Goal: Obtain resource: Obtain resource

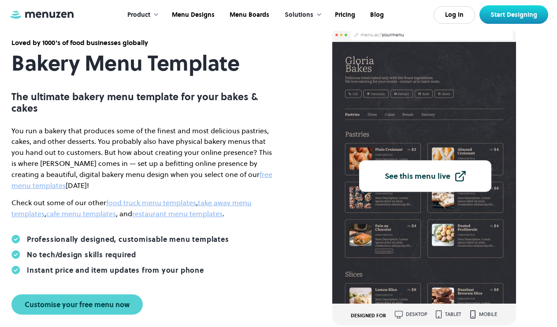
scroll to position [41, 0]
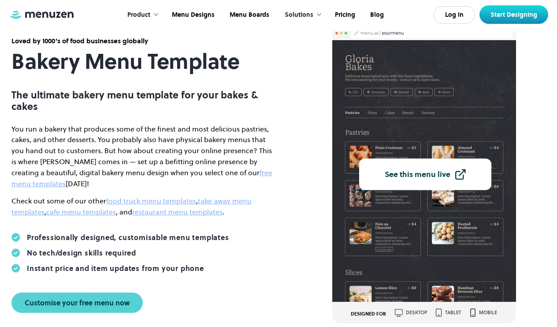
click at [18, 190] on div "You run a bakery that produces some of the finest and most delicious pastries, …" at bounding box center [143, 173] width 264 height 101
click at [58, 239] on div "Professionally designed, customisable menu templates" at bounding box center [128, 237] width 202 height 9
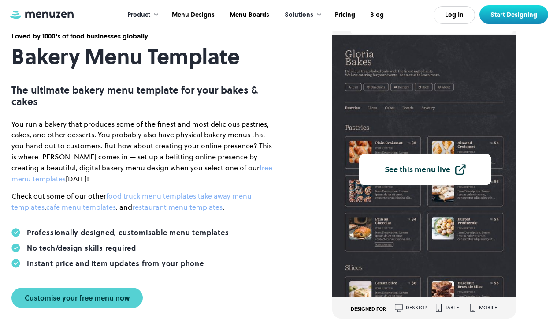
scroll to position [48, 0]
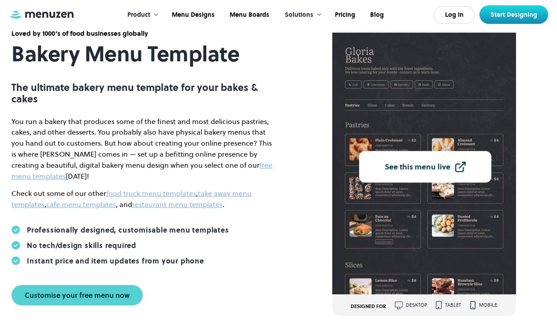
click at [254, 191] on p "Check out some of our other food truck menu templates , take away menu template…" at bounding box center [143, 199] width 264 height 22
click at [248, 191] on link "take away menu templates" at bounding box center [131, 198] width 240 height 21
click at [242, 195] on link "take away menu templates" at bounding box center [131, 198] width 240 height 21
click at [242, 191] on link "take away menu templates" at bounding box center [131, 198] width 240 height 21
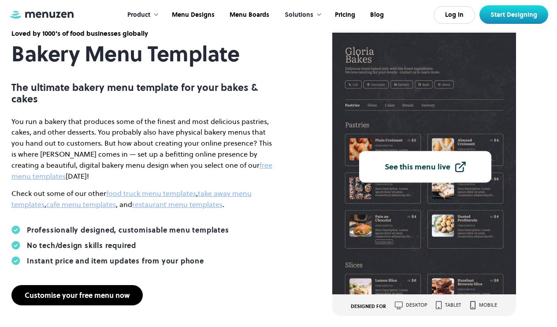
click at [42, 294] on div "Customise your free menu now" at bounding box center [77, 294] width 105 height 7
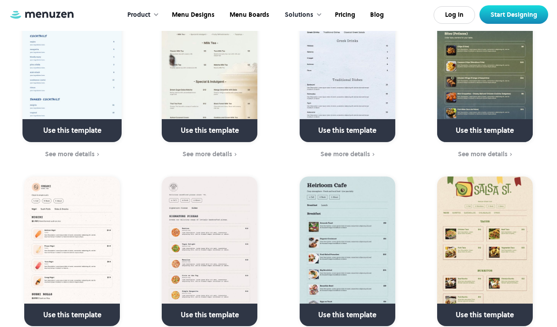
scroll to position [599, 0]
